Goal: Navigation & Orientation: Find specific page/section

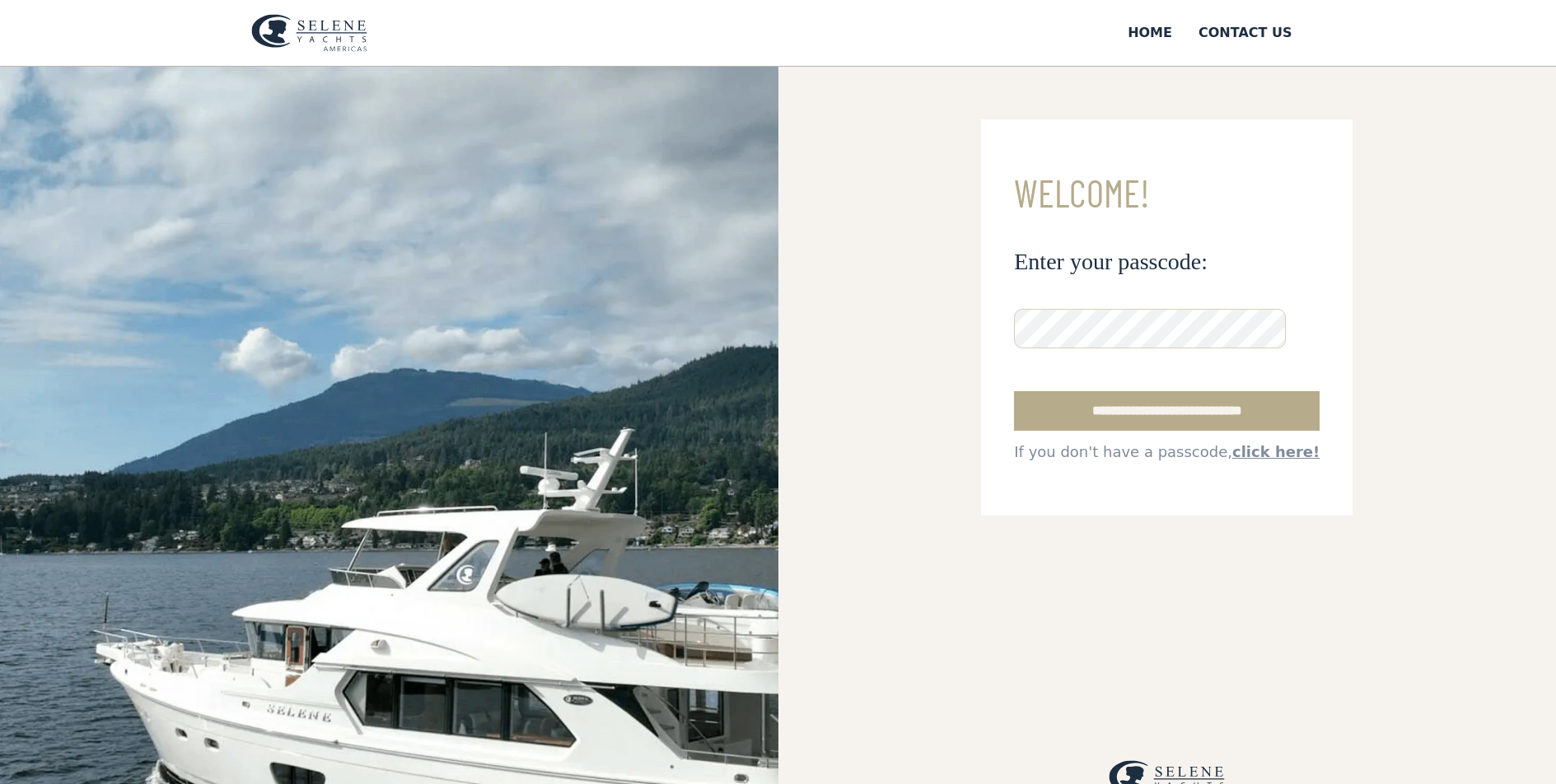
click at [286, 28] on img at bounding box center [309, 32] width 116 height 38
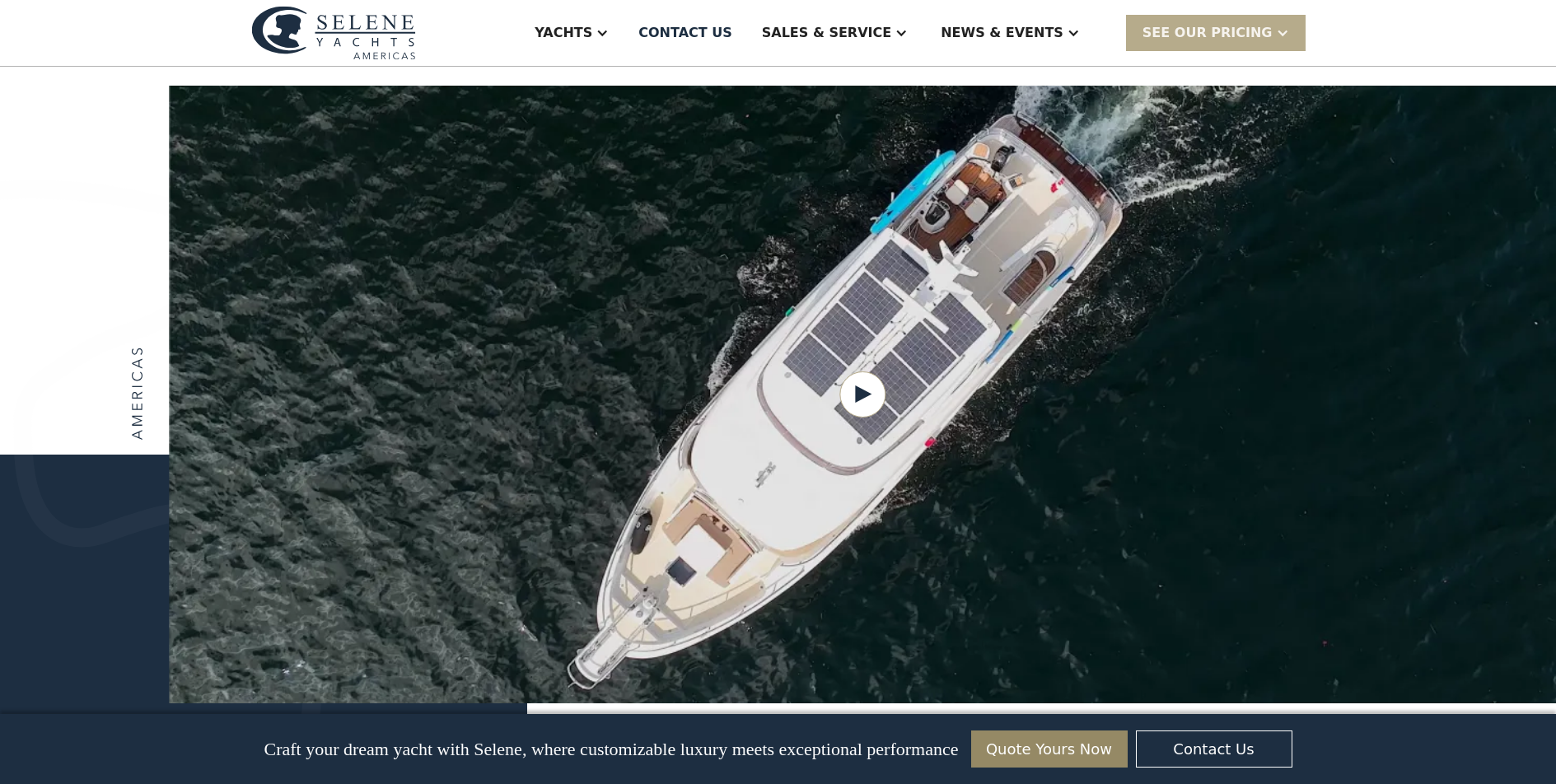
scroll to position [2051, 0]
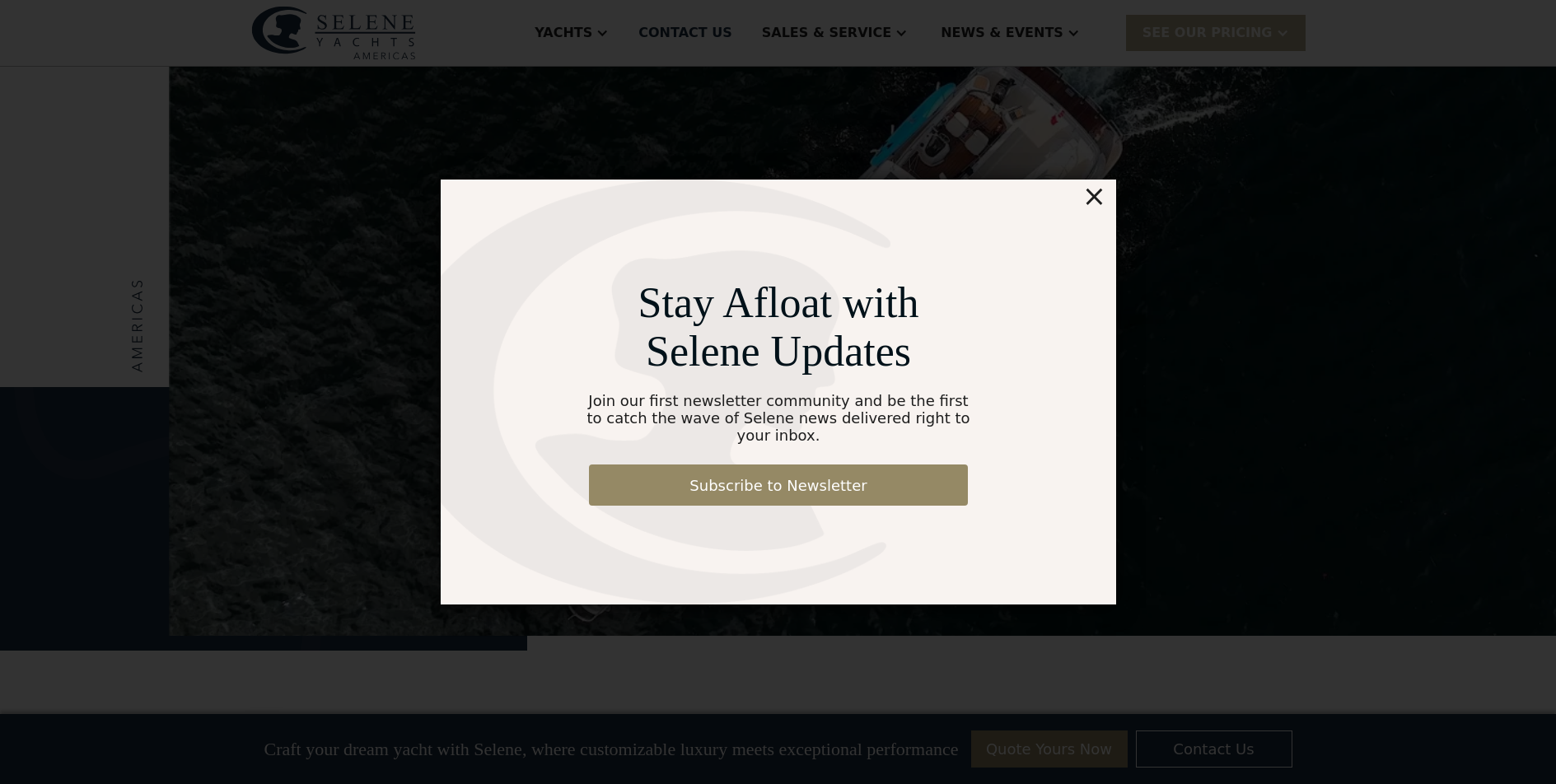
click at [1100, 209] on div "×" at bounding box center [1093, 196] width 24 height 33
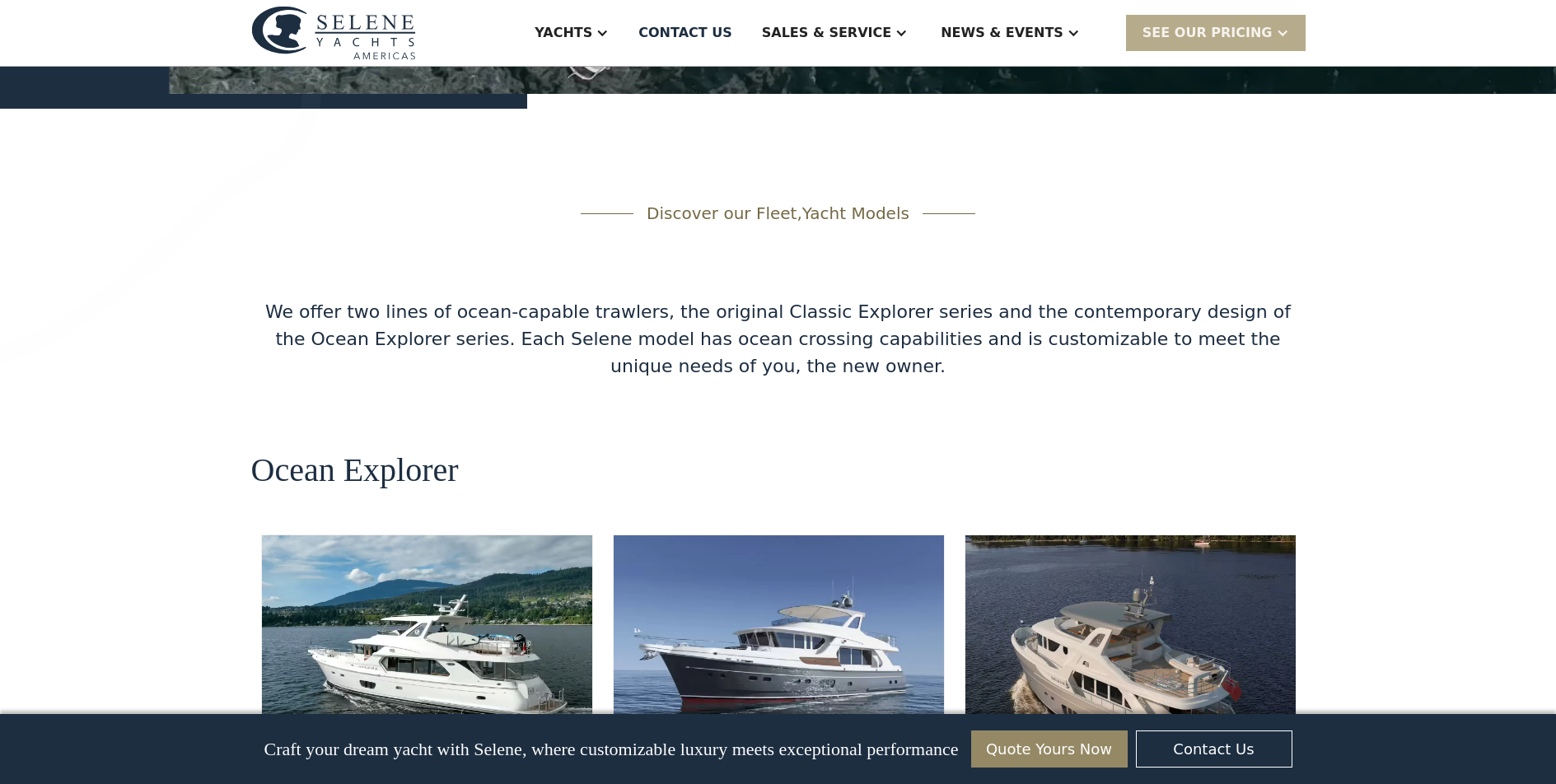
scroll to position [2644, 0]
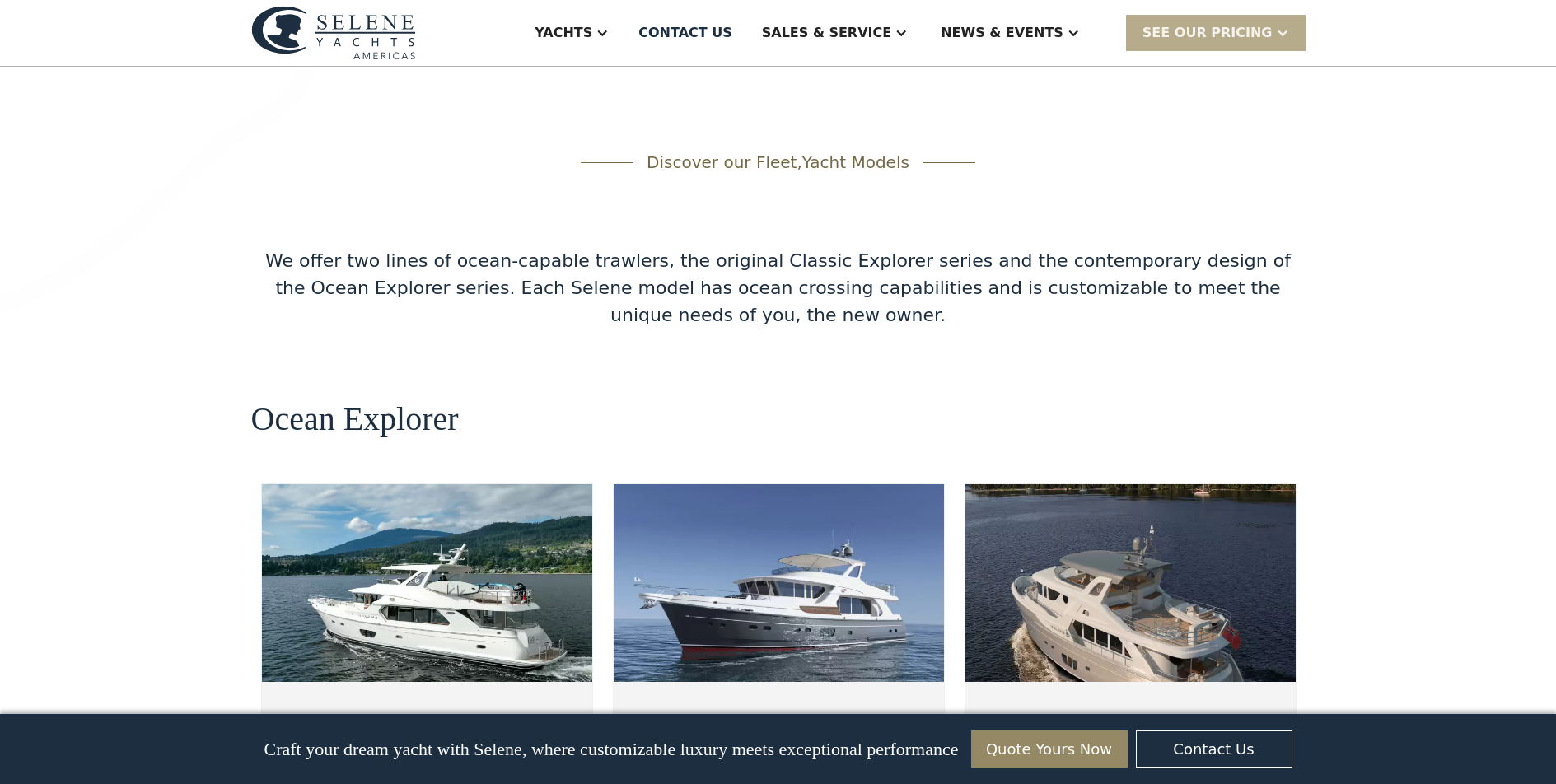
click at [348, 23] on img at bounding box center [333, 32] width 165 height 54
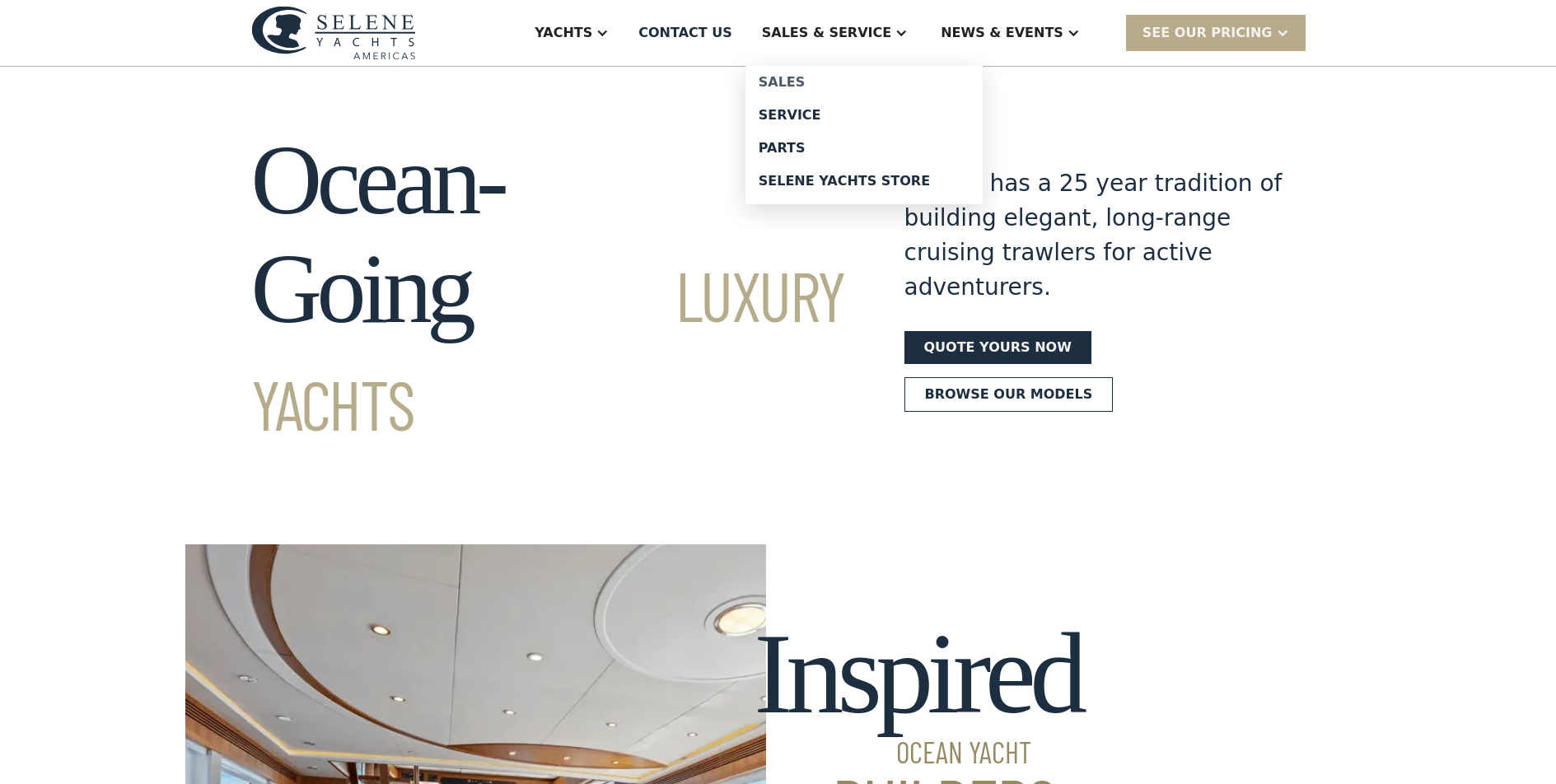
click at [833, 82] on div "Sales" at bounding box center [864, 81] width 211 height 13
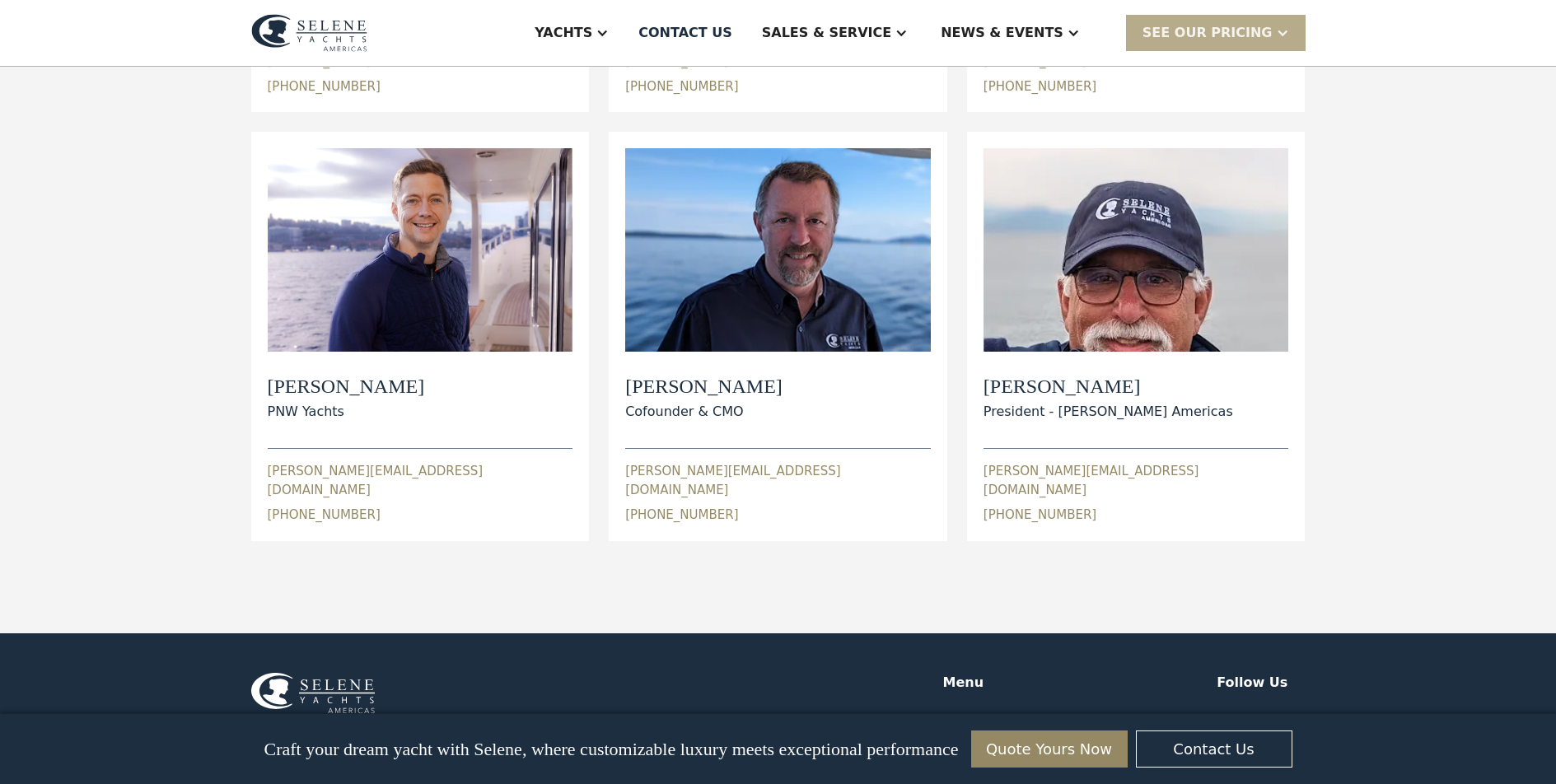
scroll to position [904, 0]
